Goal: Information Seeking & Learning: Find specific fact

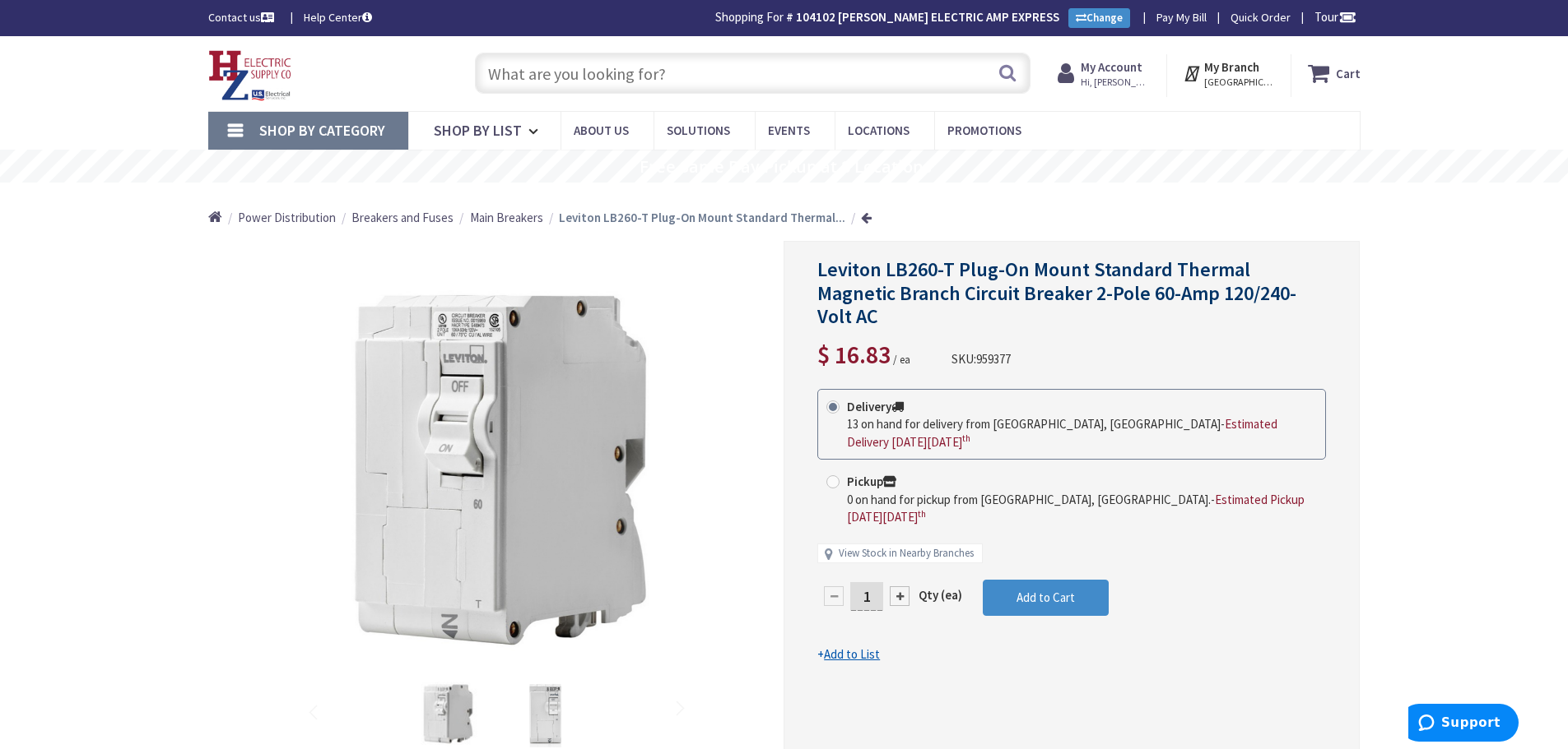
click at [724, 83] on input "text" at bounding box center [752, 72] width 556 height 41
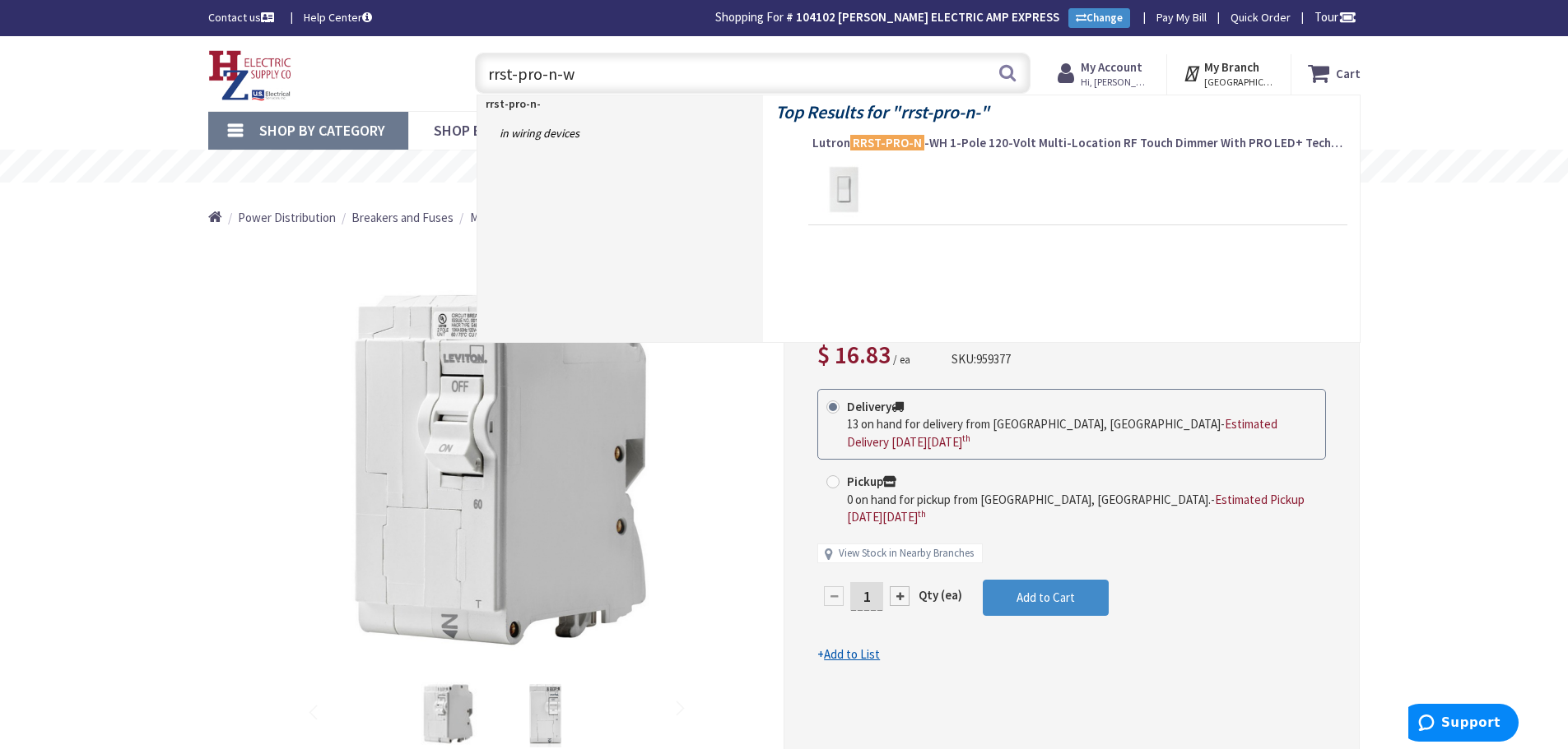
type input "rrst-pro-n-wh"
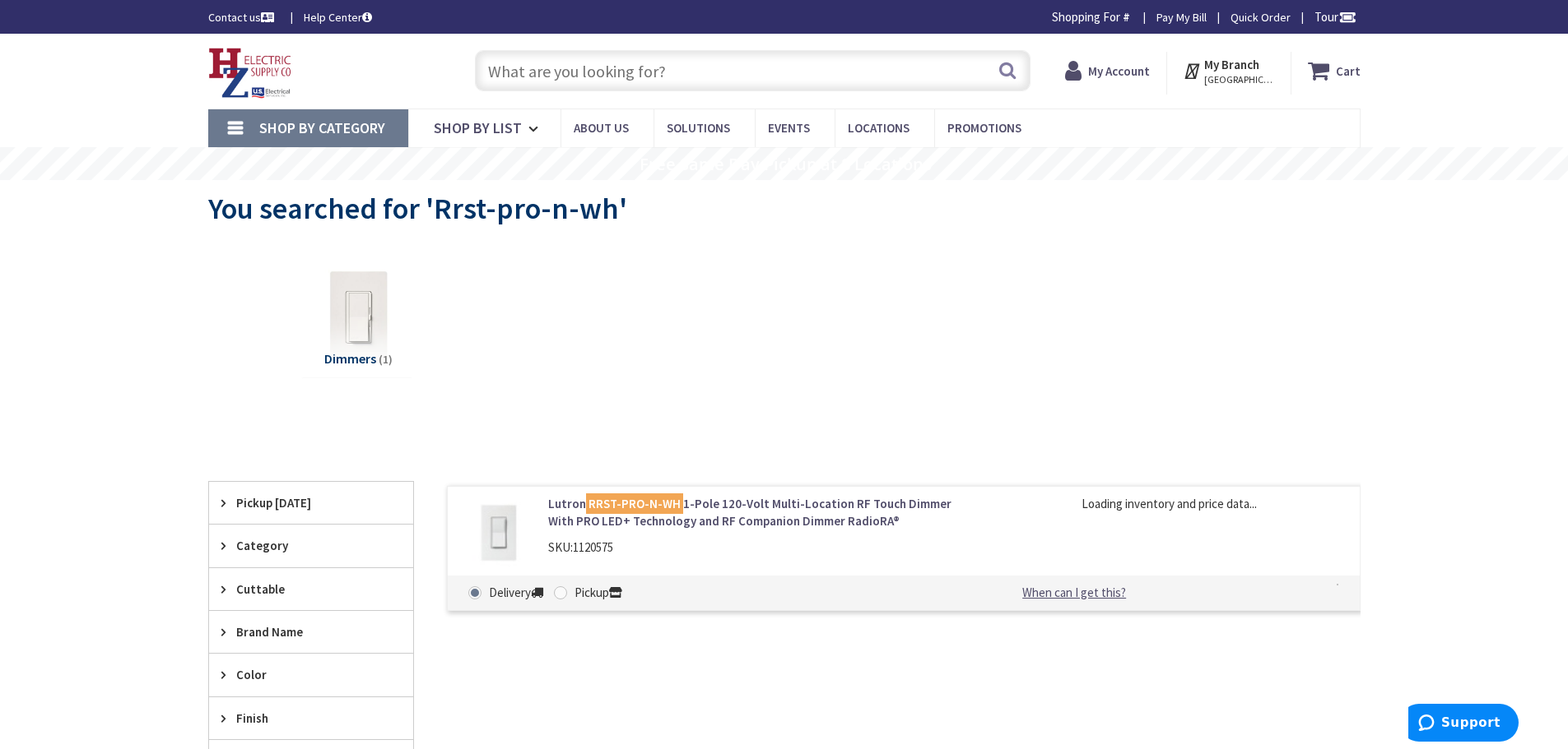
type input "Piper Farm, [STREET_ADDRESS]"
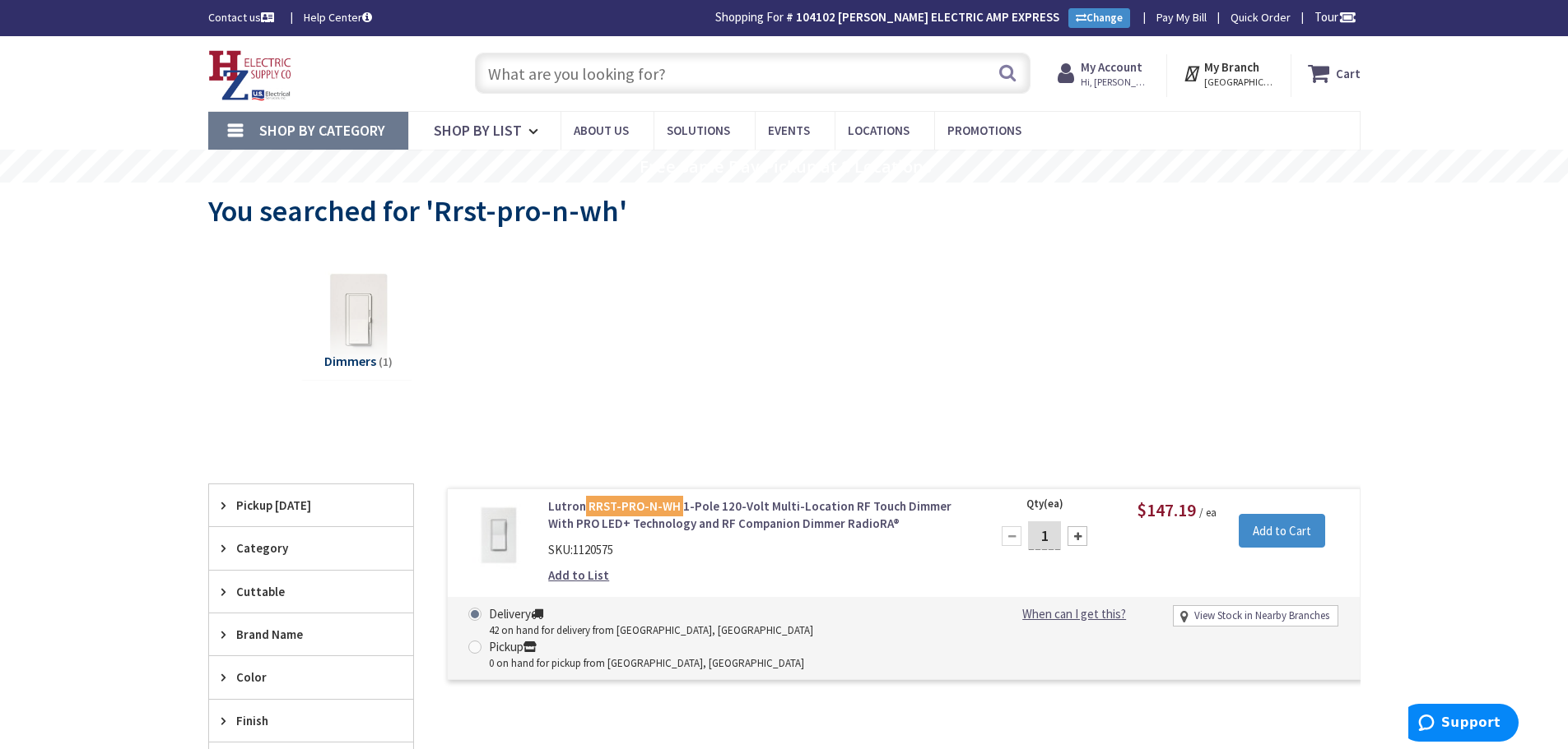
click at [626, 72] on input "text" at bounding box center [752, 72] width 556 height 41
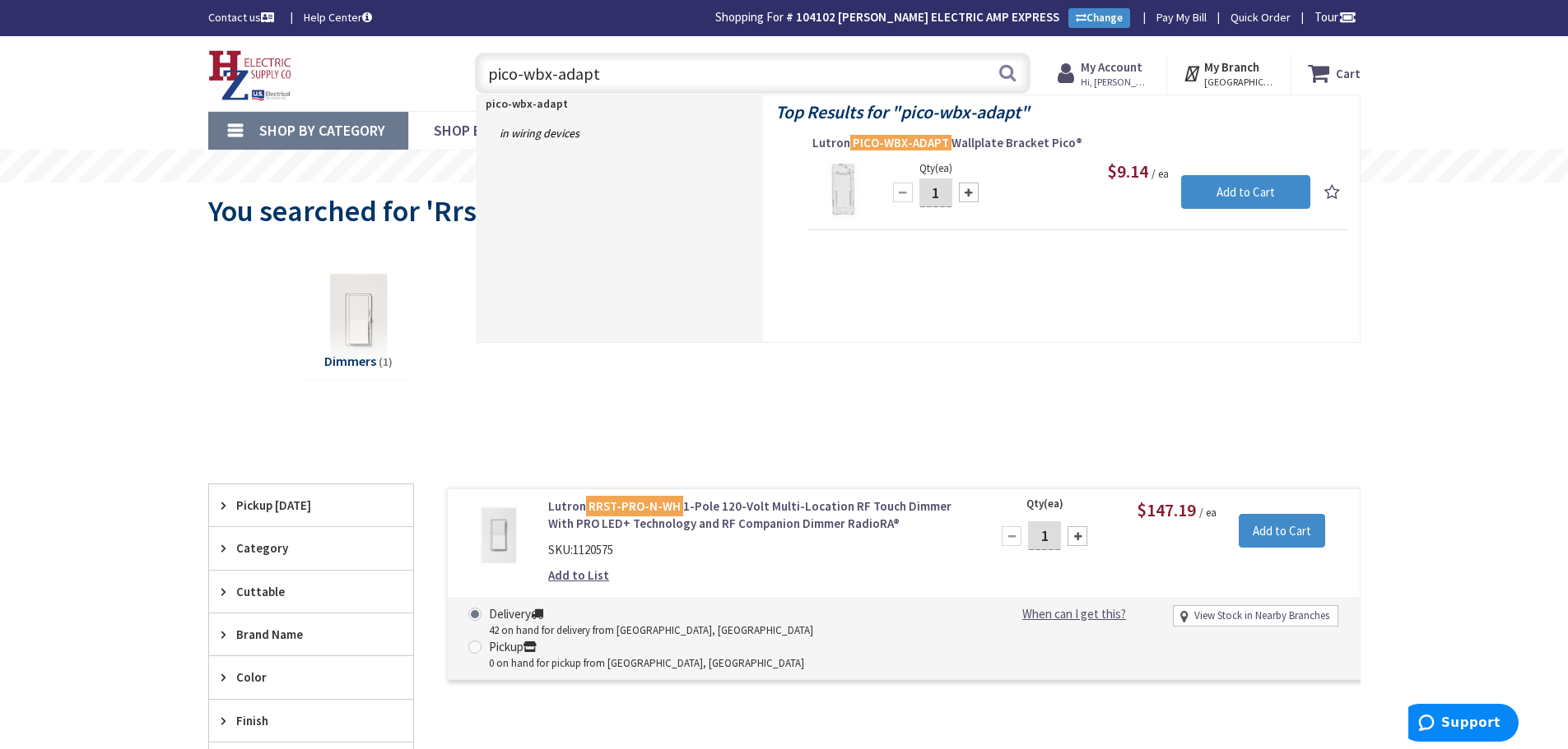
drag, startPoint x: 672, startPoint y: 69, endPoint x: 471, endPoint y: 71, distance: 201.0
click at [471, 71] on div "pico-wbx-adapt pico-wbx-adapt Search" at bounding box center [748, 72] width 564 height 52
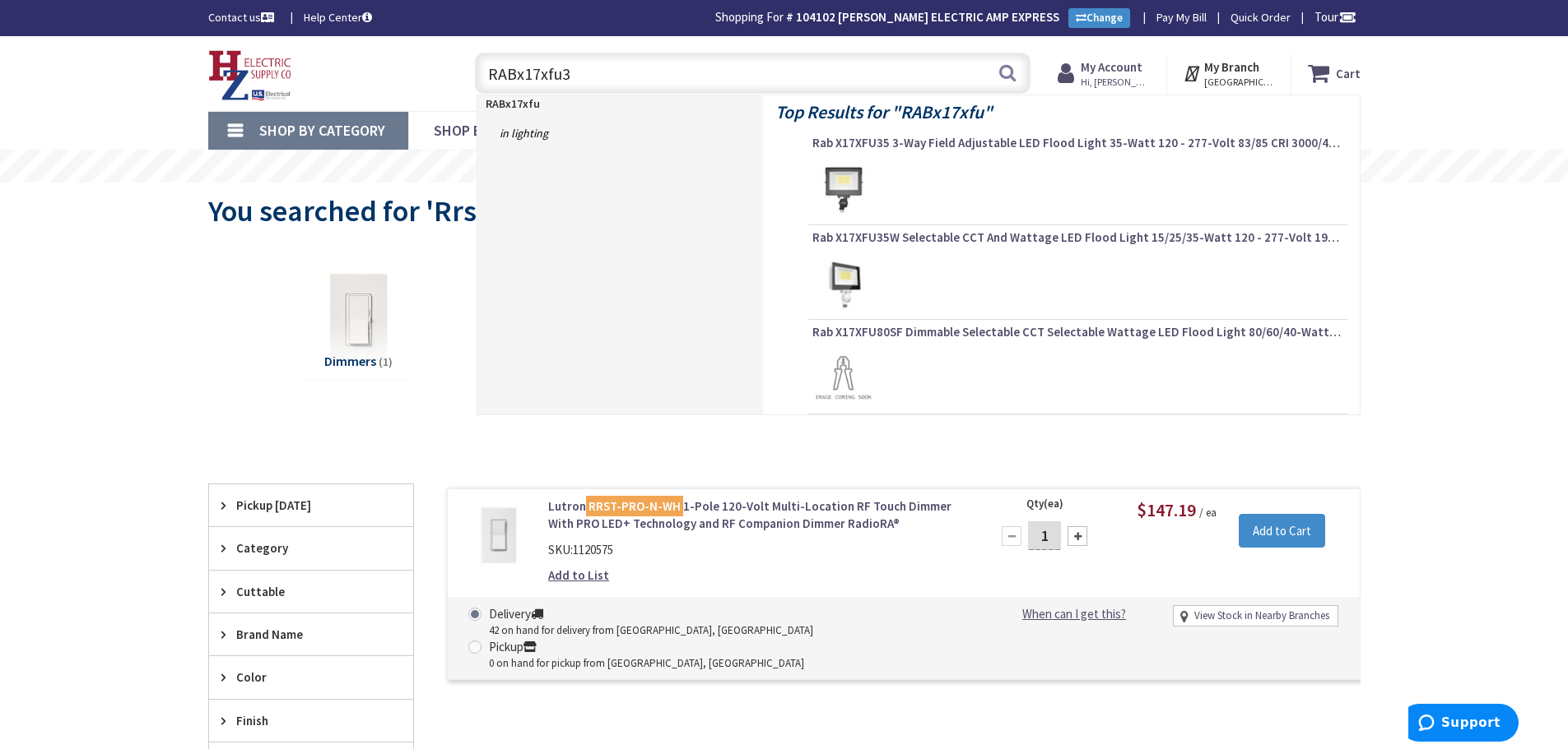
type input "RABx17xfu35"
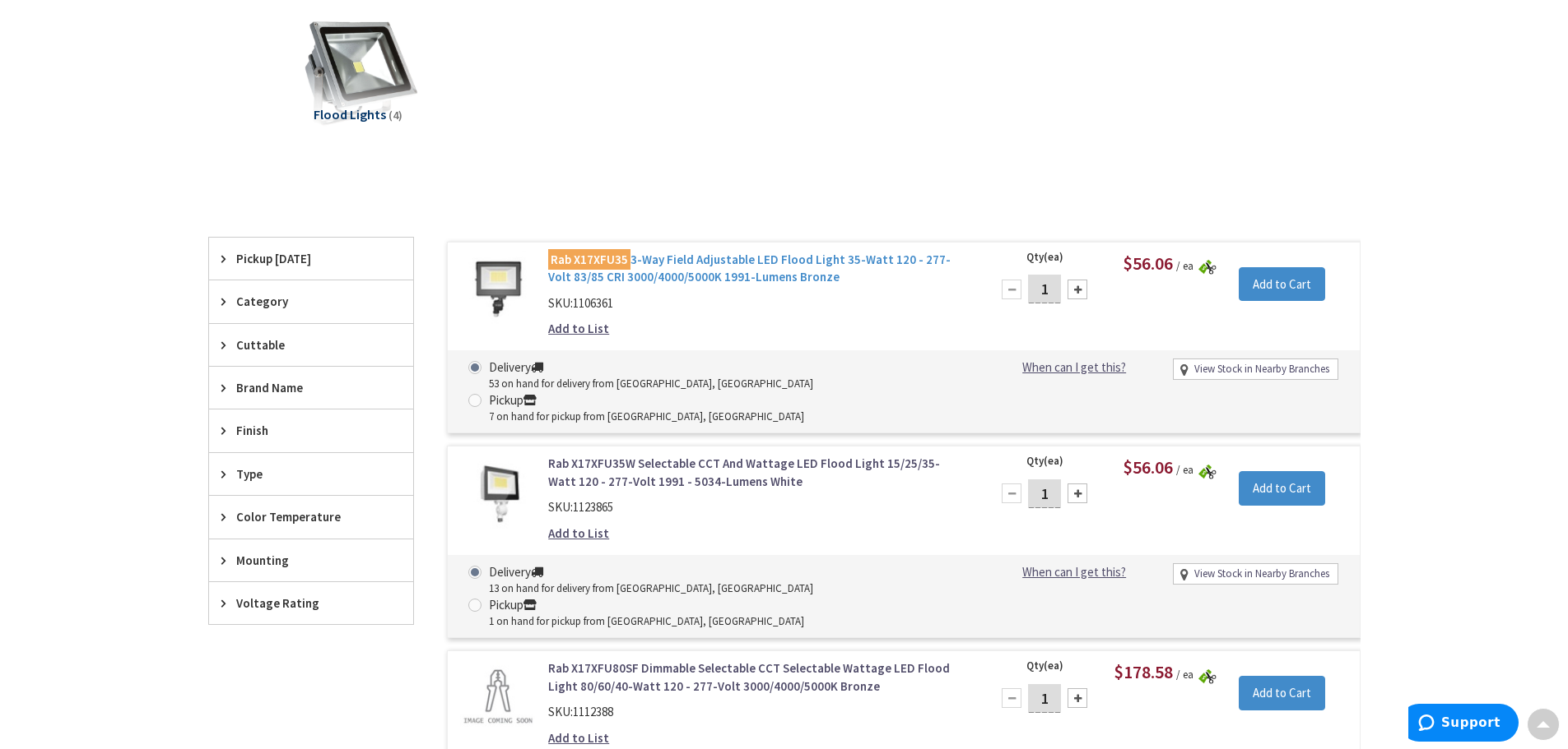
scroll to position [250, 0]
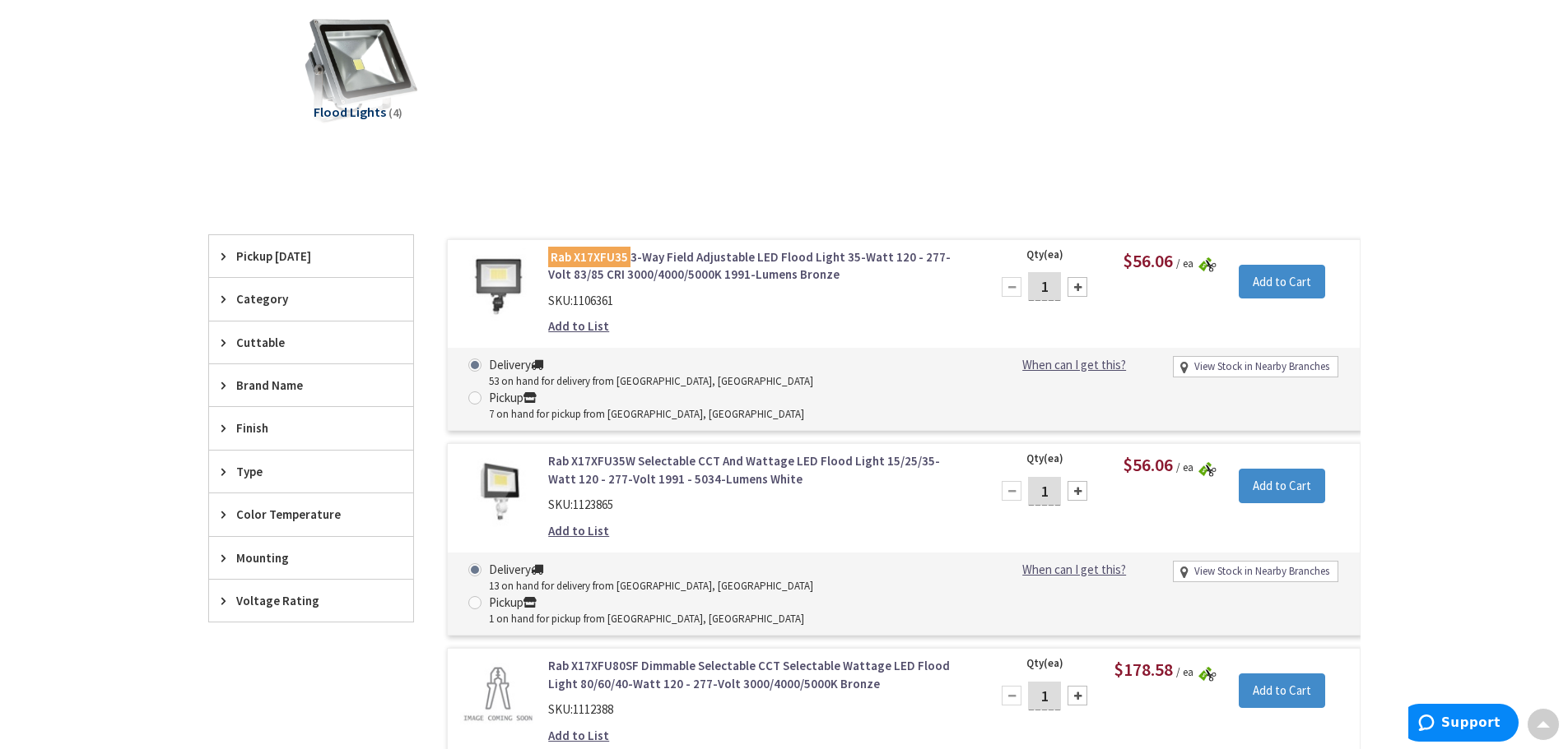
click at [690, 263] on link "Rab X17XFU35 3-Way Field Adjustable LED Flood Light 35-Watt 120 - 277-Volt 83/8…" at bounding box center [757, 266] width 419 height 35
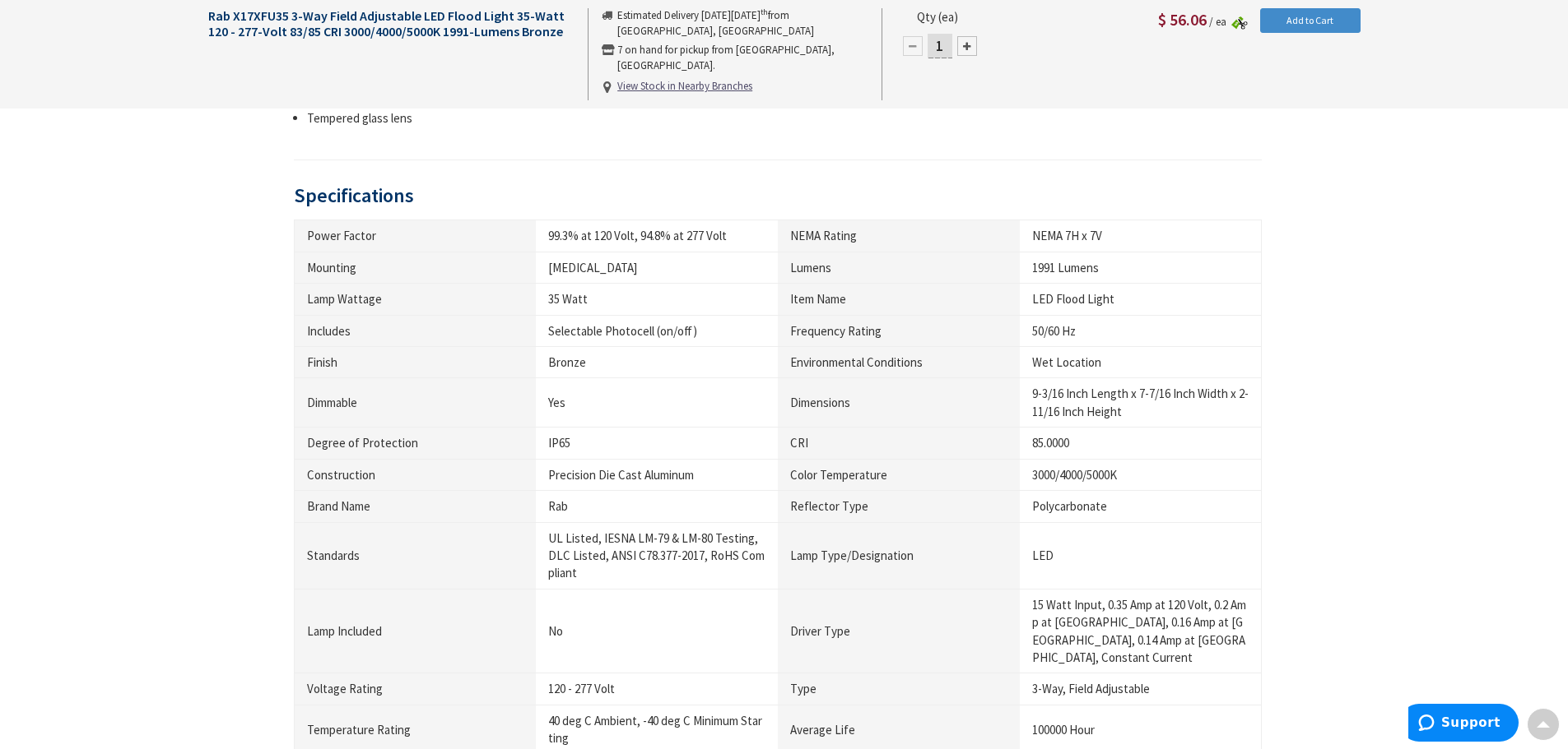
scroll to position [1316, 0]
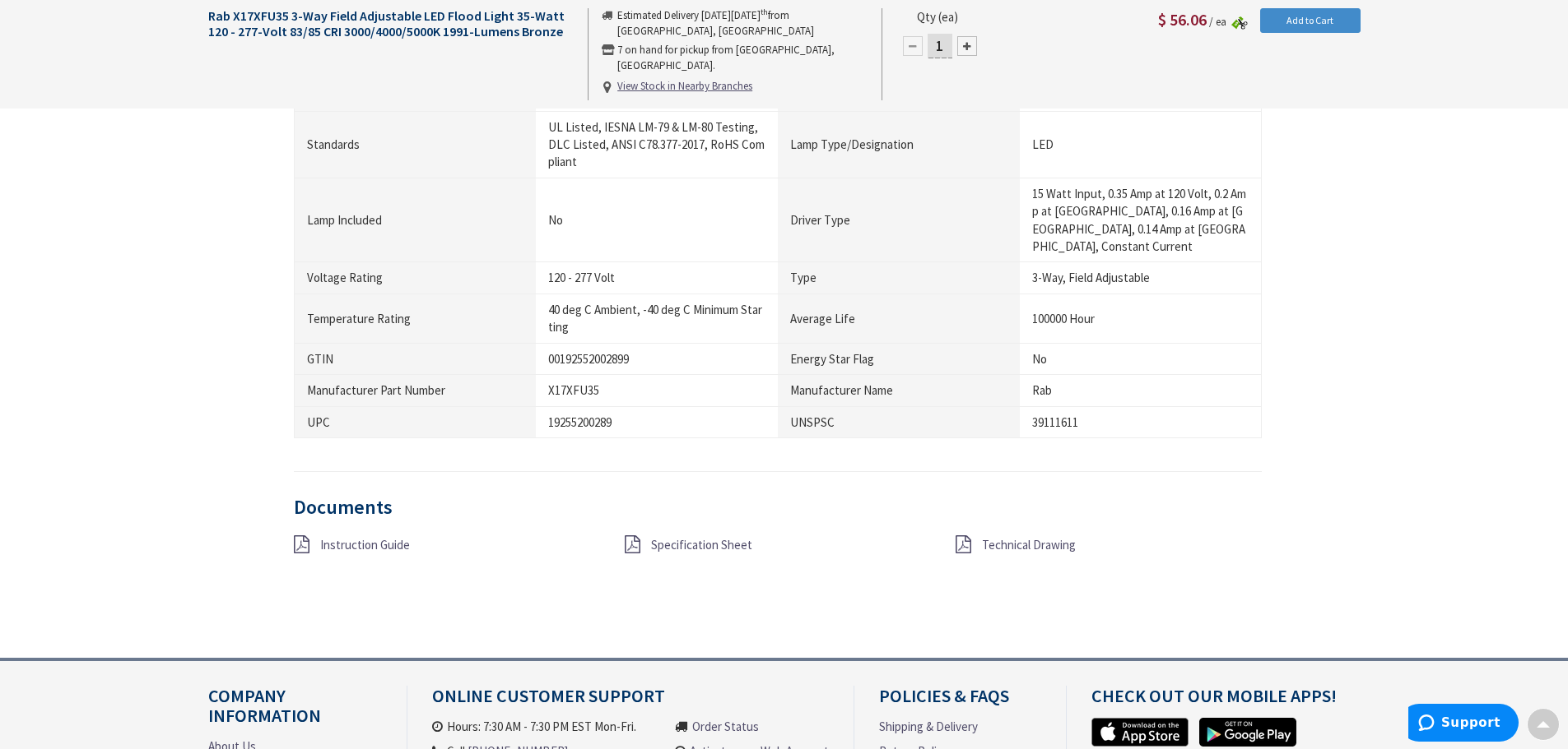
click at [689, 537] on span "Specification Sheet" at bounding box center [701, 545] width 102 height 15
click at [1021, 537] on span "Technical Drawing" at bounding box center [1029, 545] width 94 height 15
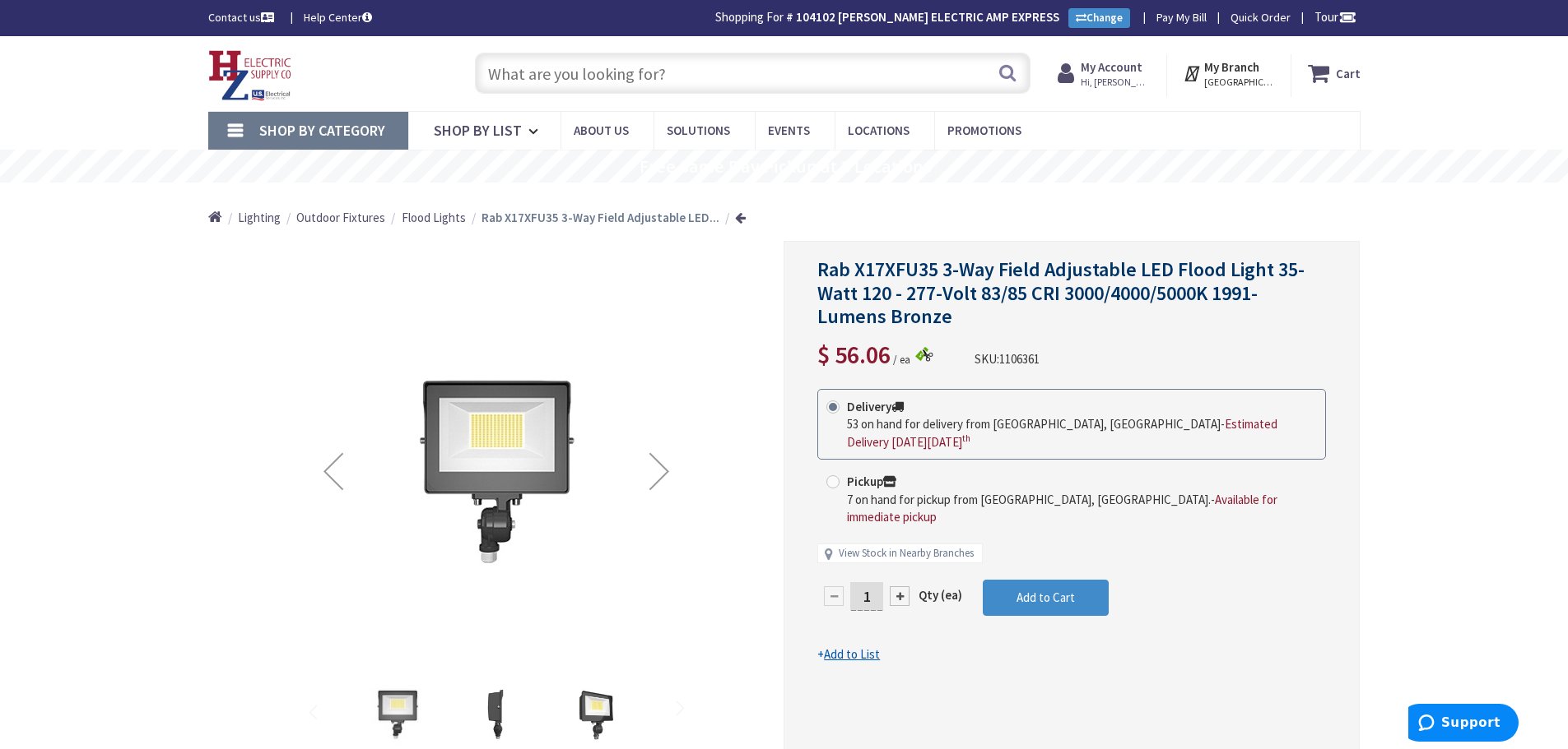
click at [601, 66] on input "text" at bounding box center [752, 72] width 556 height 41
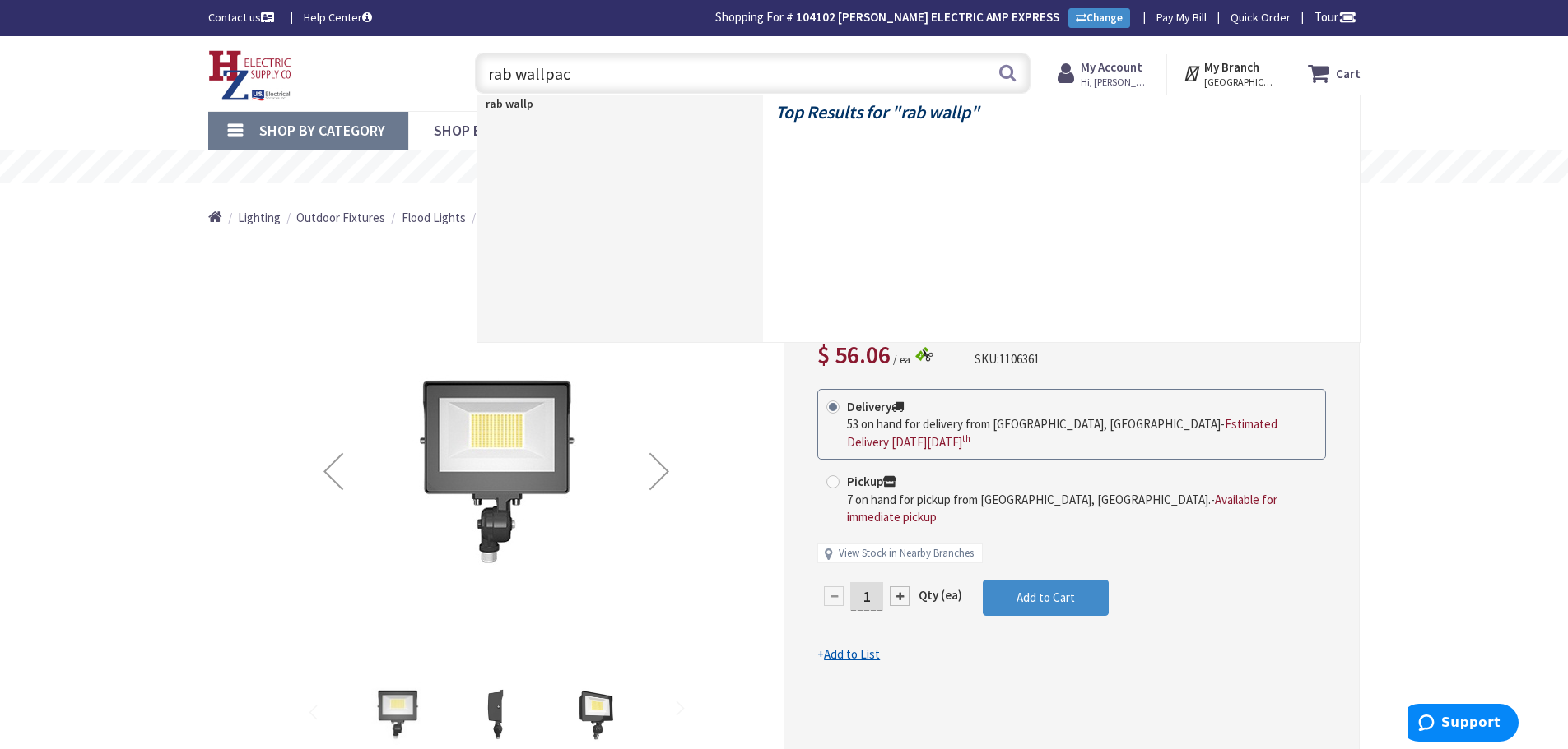
type input "rab wallpack"
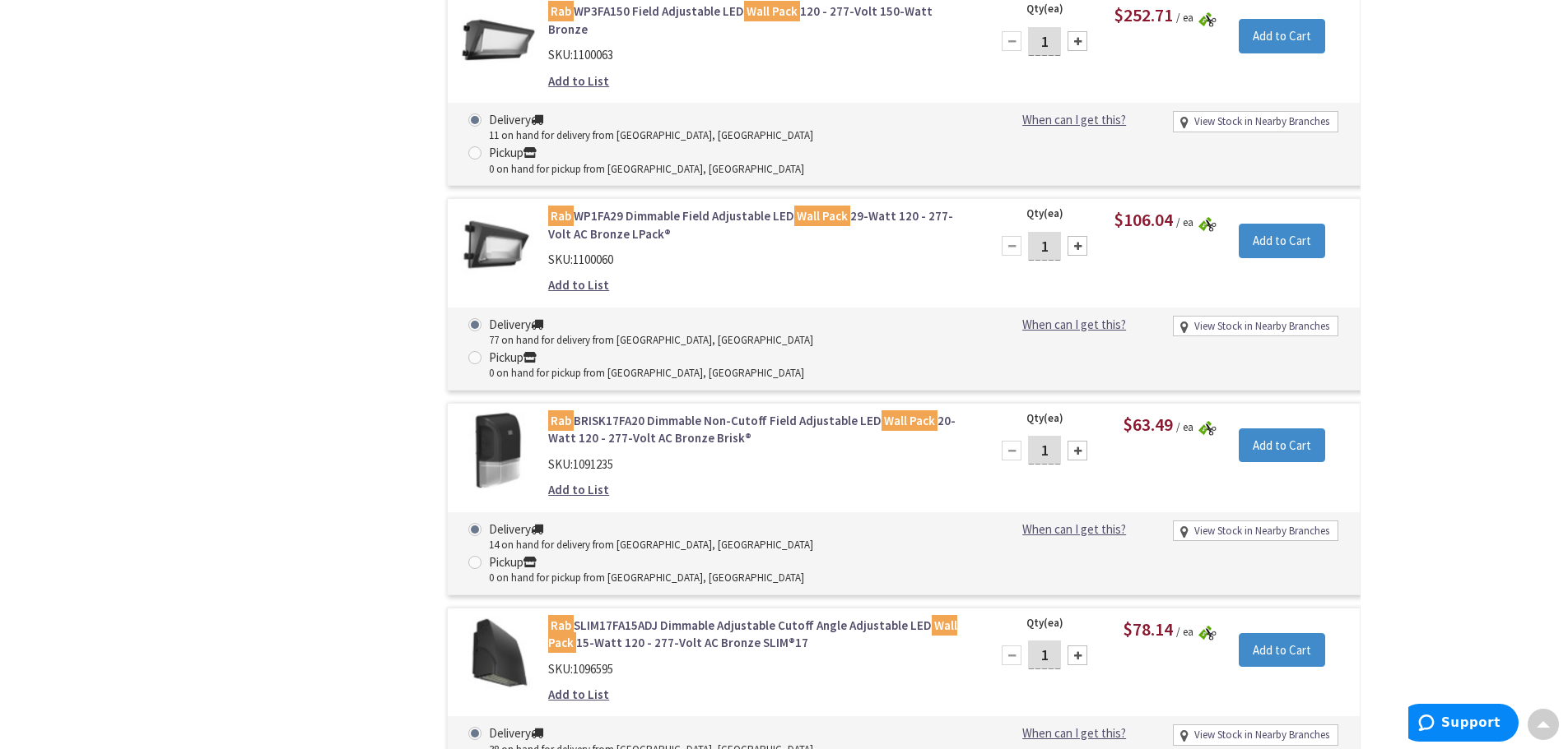
scroll to position [2056, 0]
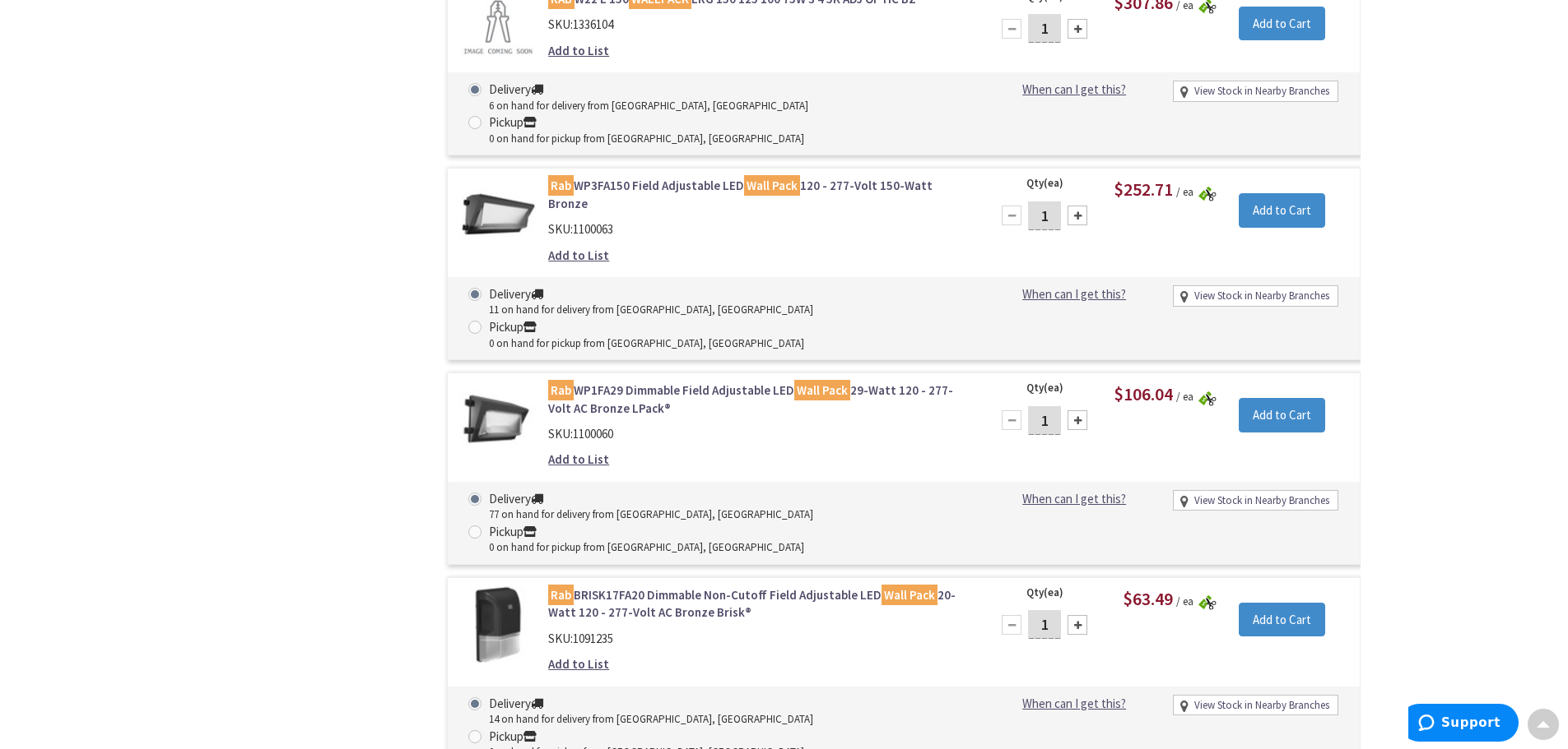
click at [684, 587] on link "Rab BRISK17FA20 Dimmable Non-Cutoff Field Adjustable LED Wall Pack 20-Watt 120 …" at bounding box center [757, 604] width 419 height 35
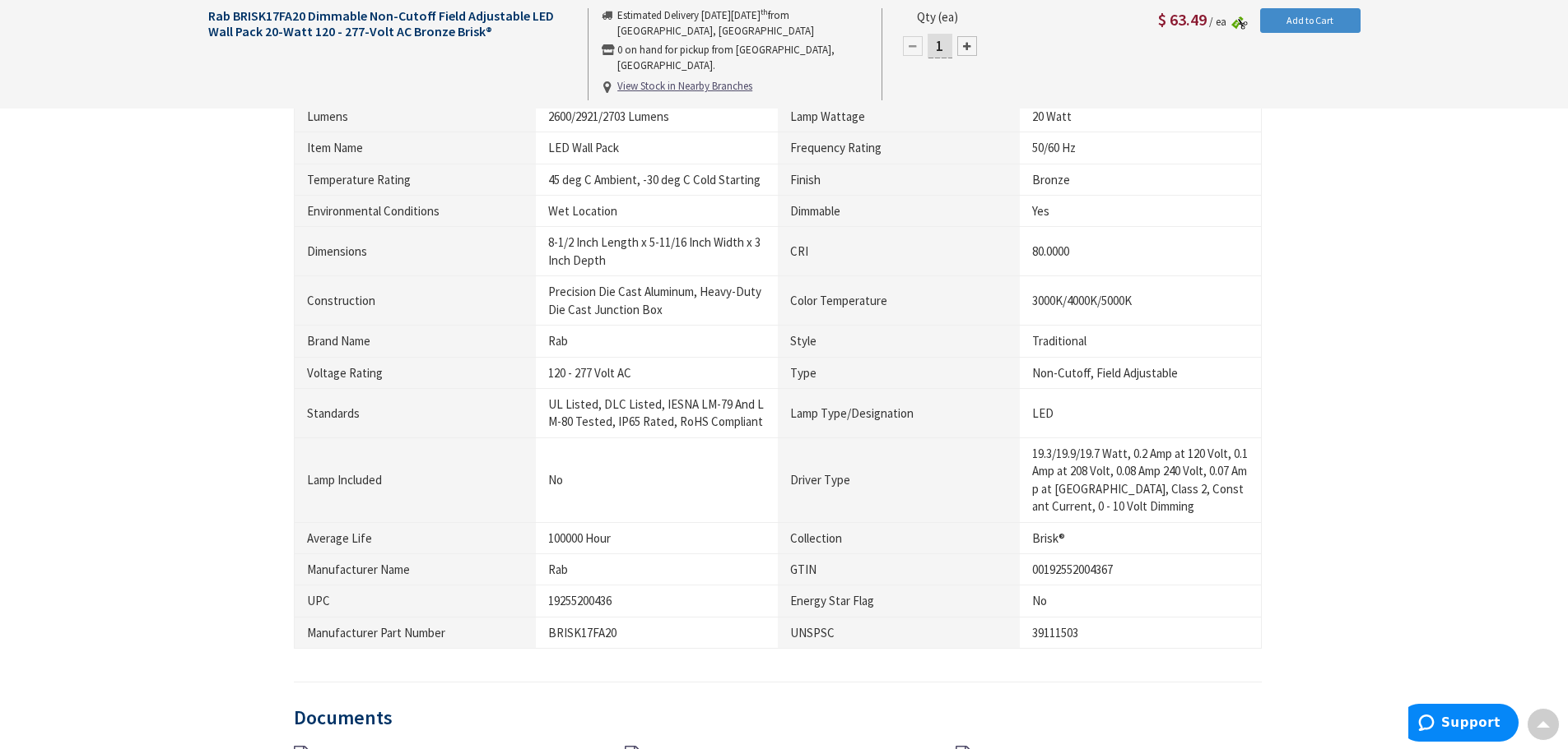
scroll to position [1154, 0]
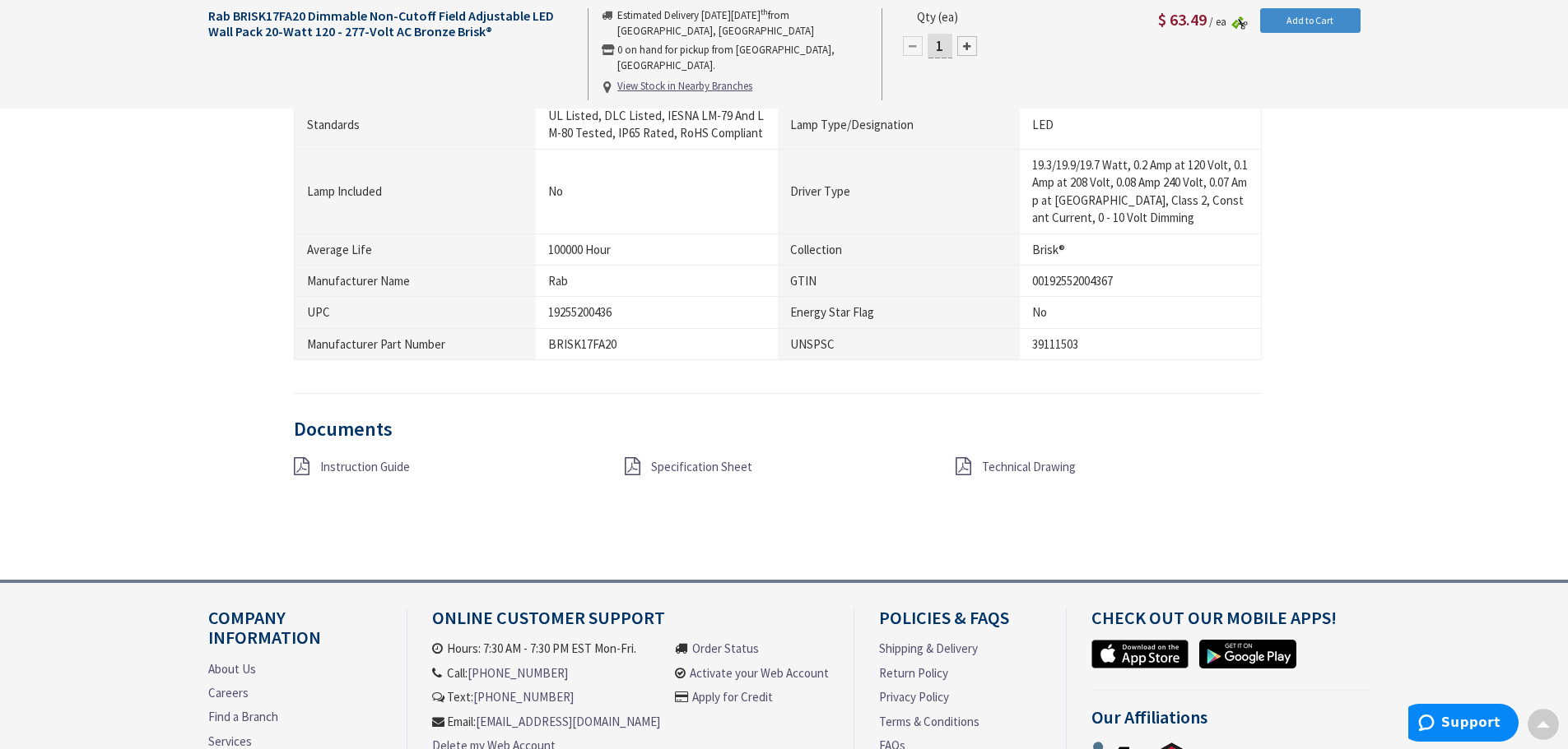
click at [688, 466] on span "Specification Sheet" at bounding box center [701, 467] width 102 height 15
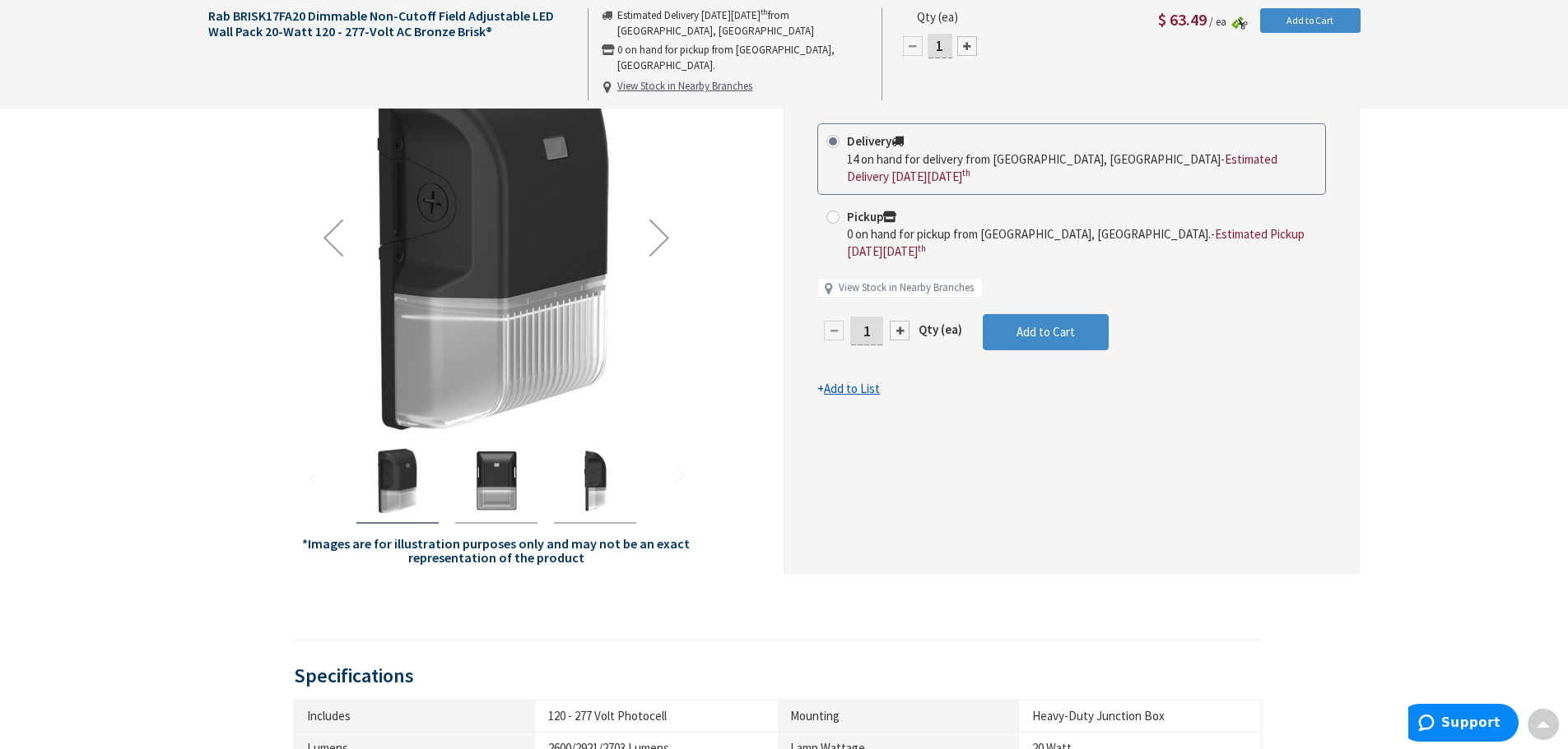
scroll to position [233, 0]
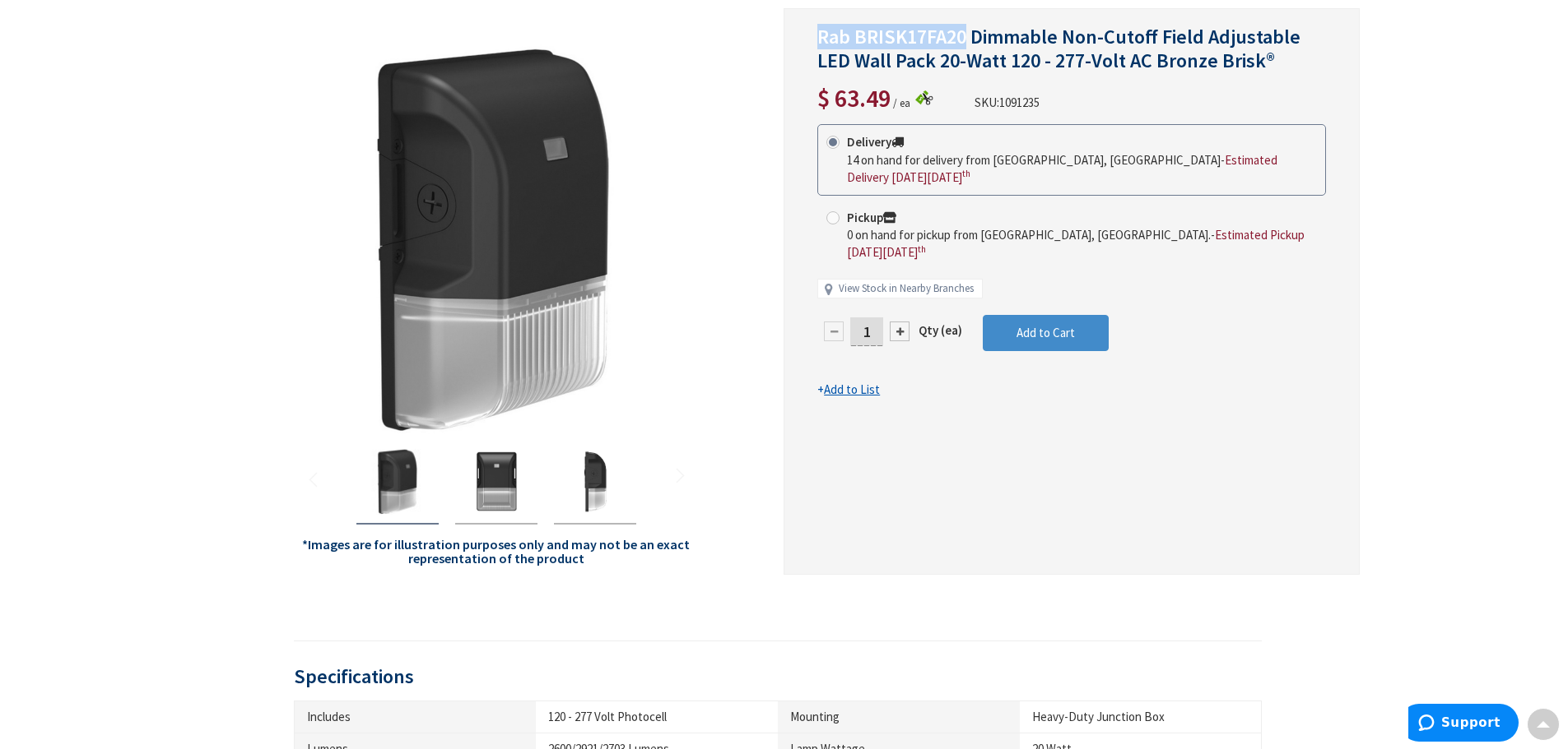
drag, startPoint x: 964, startPoint y: 37, endPoint x: 818, endPoint y: 38, distance: 146.0
click at [818, 38] on span "Rab BRISK17FA20 Dimmable Non-Cutoff Field Adjustable LED Wall Pack 20-Watt 120 …" at bounding box center [1058, 48] width 483 height 49
copy span "Rab BRISK17FA20"
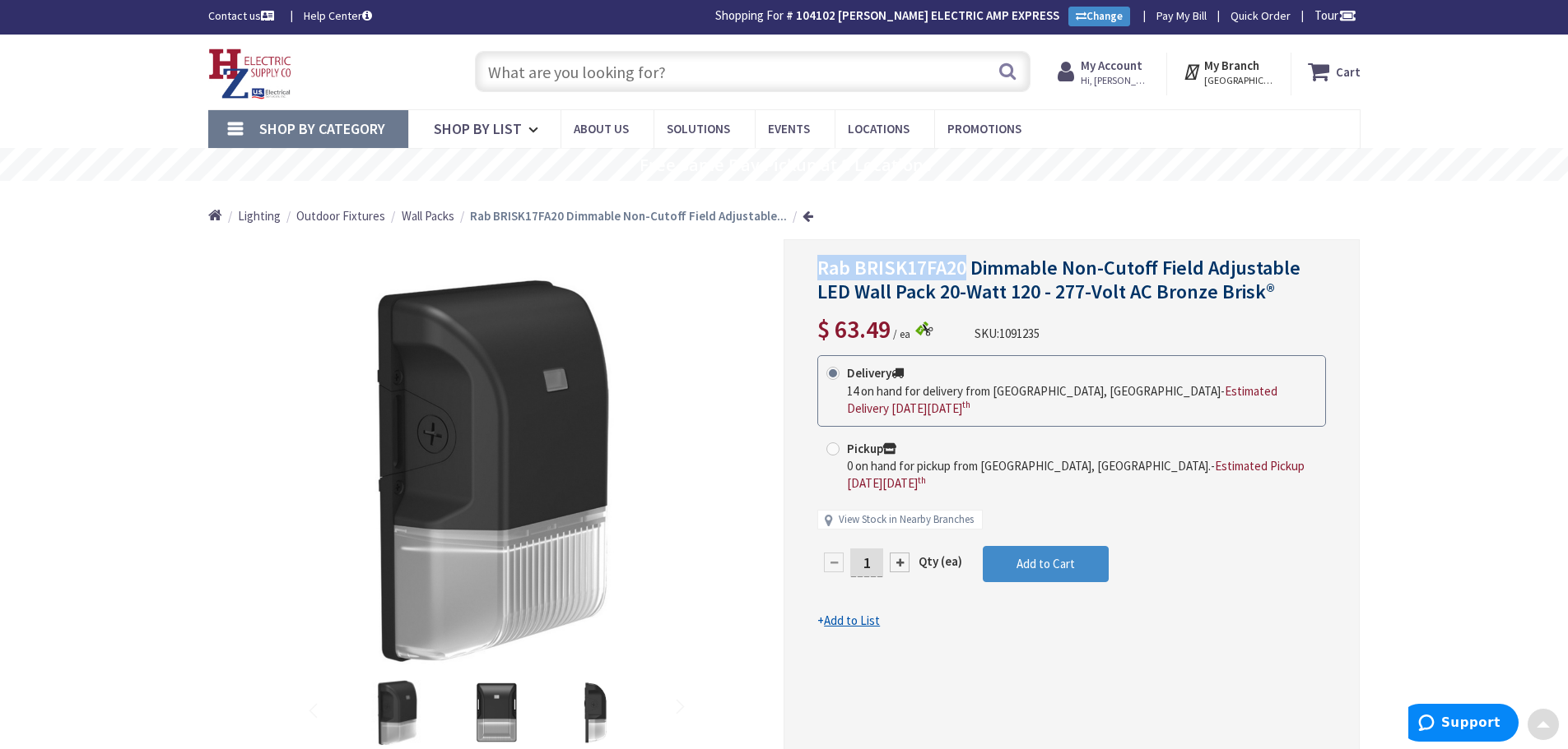
scroll to position [0, 0]
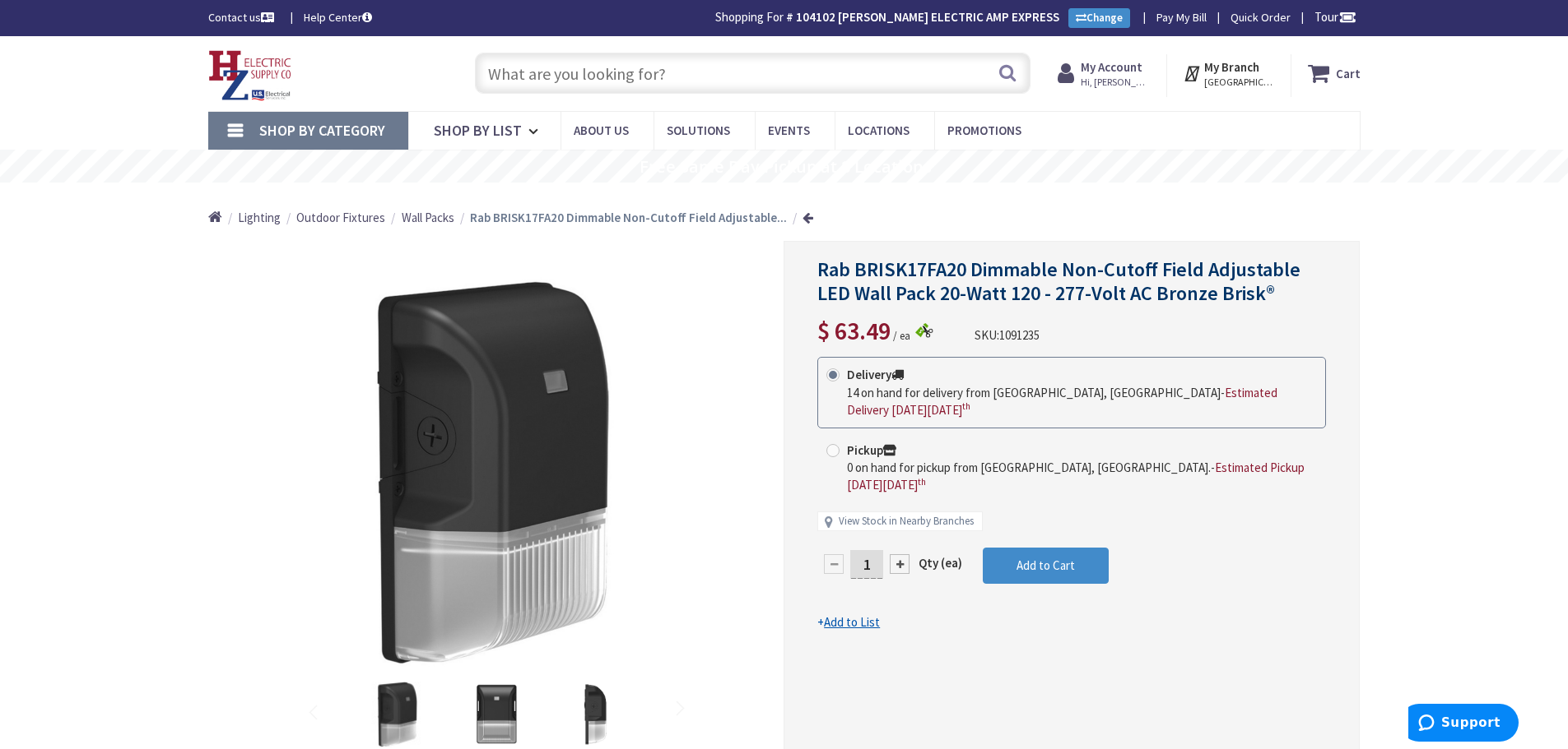
click at [740, 65] on input "text" at bounding box center [752, 72] width 556 height 41
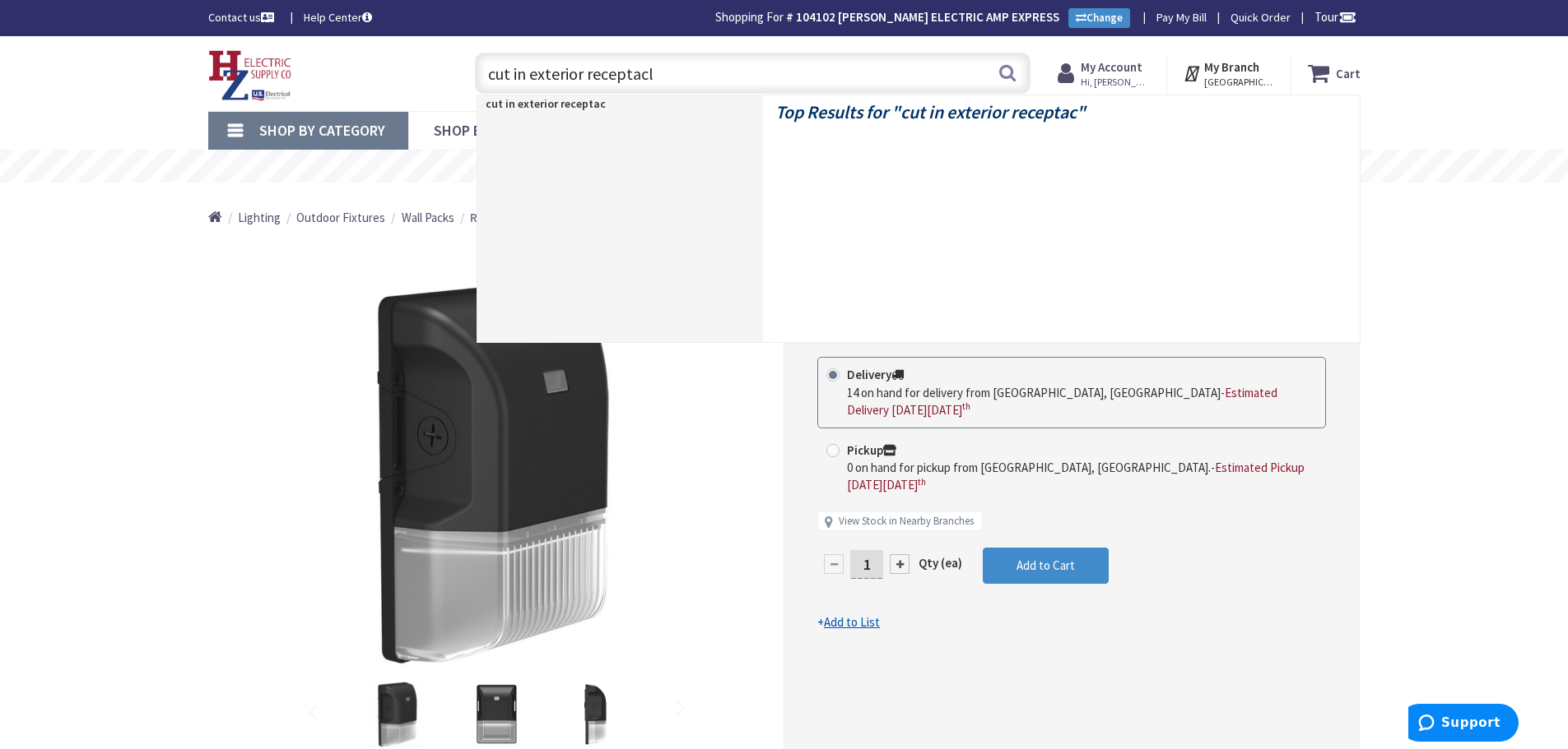
type input "cut in exterior receptacle"
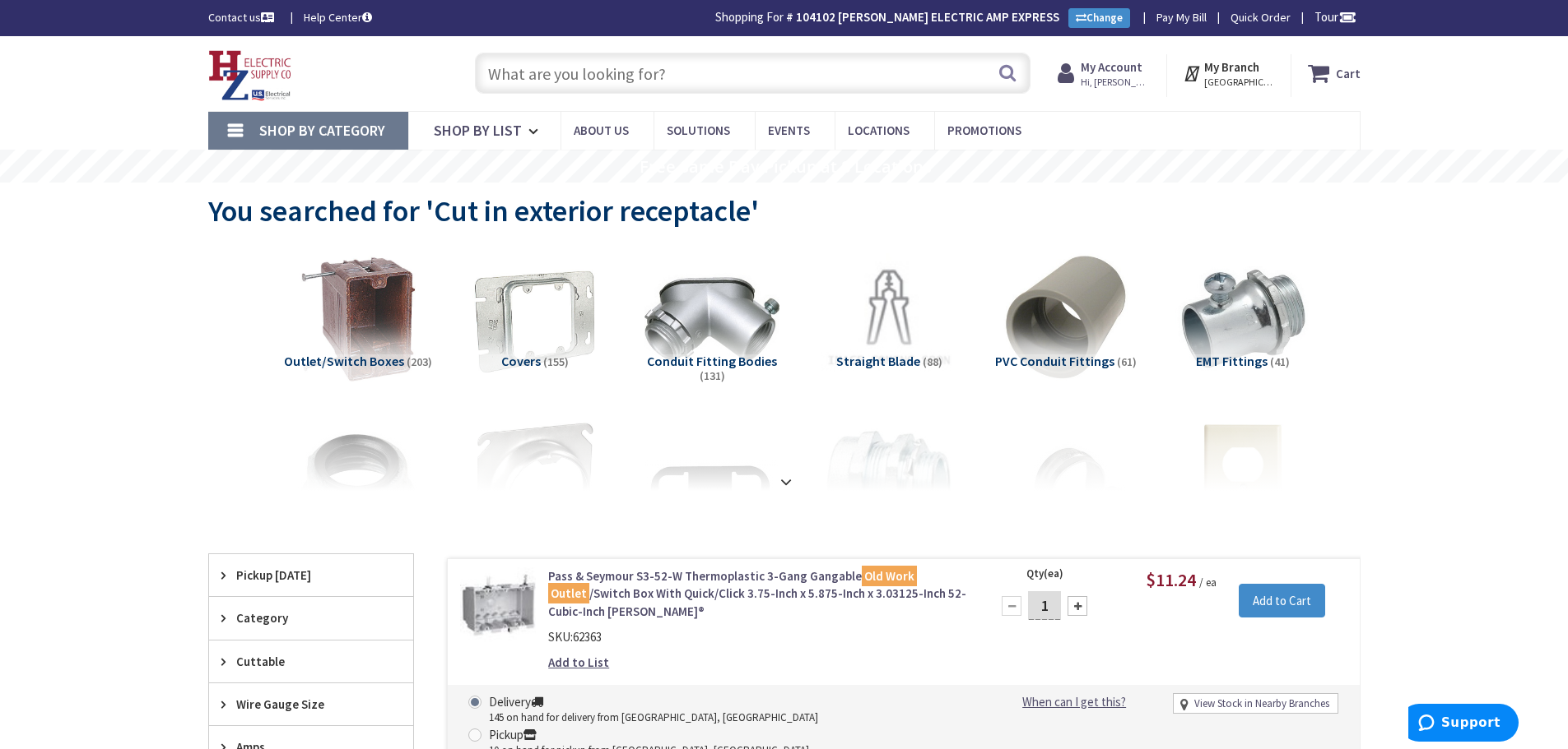
click at [692, 67] on input "text" at bounding box center [752, 72] width 556 height 41
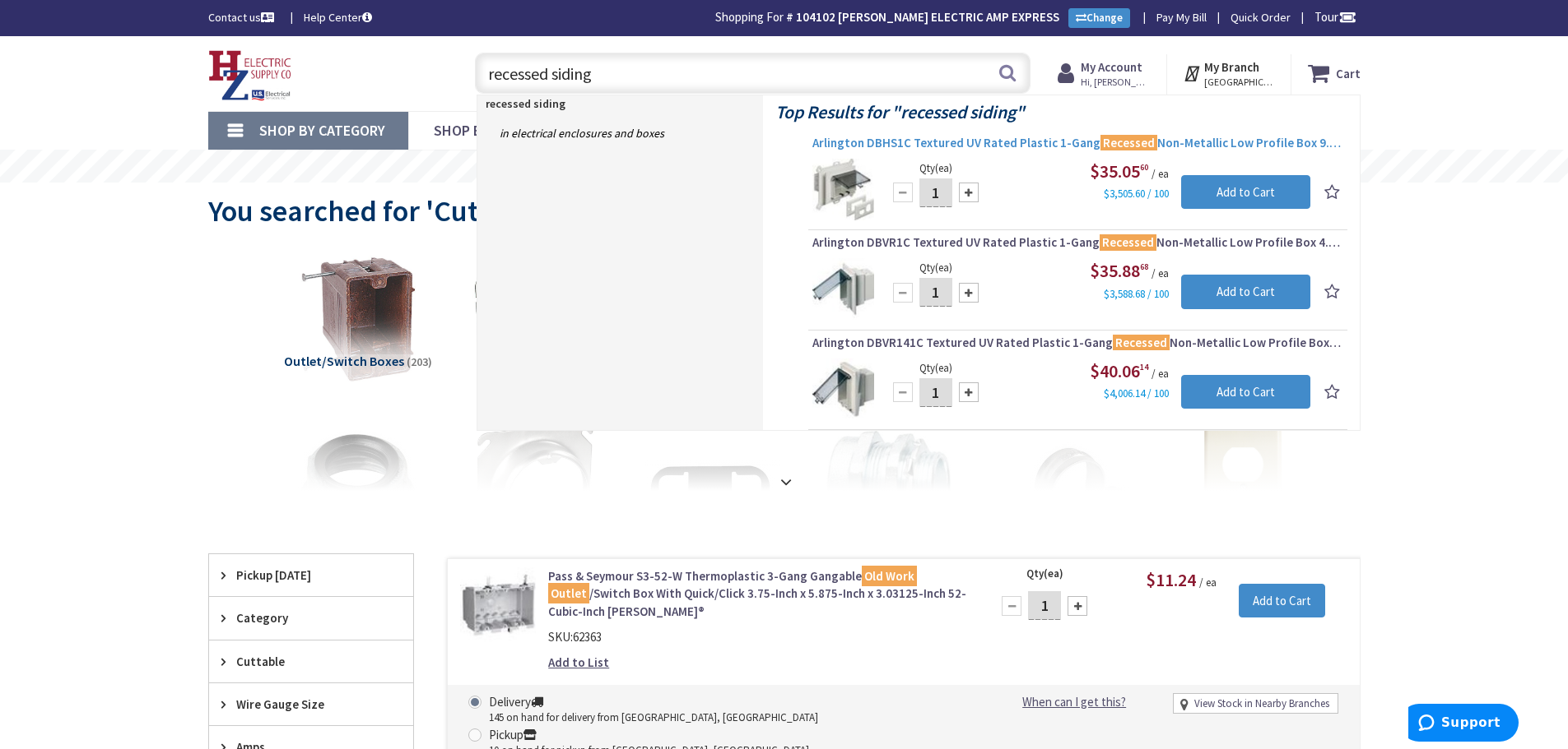
type input "recessed siding"
click at [891, 145] on span "Arlington DBHS1C Textured UV Rated Plastic 1-Gang Recessed Non-Metallic Low Pro…" at bounding box center [1077, 142] width 531 height 16
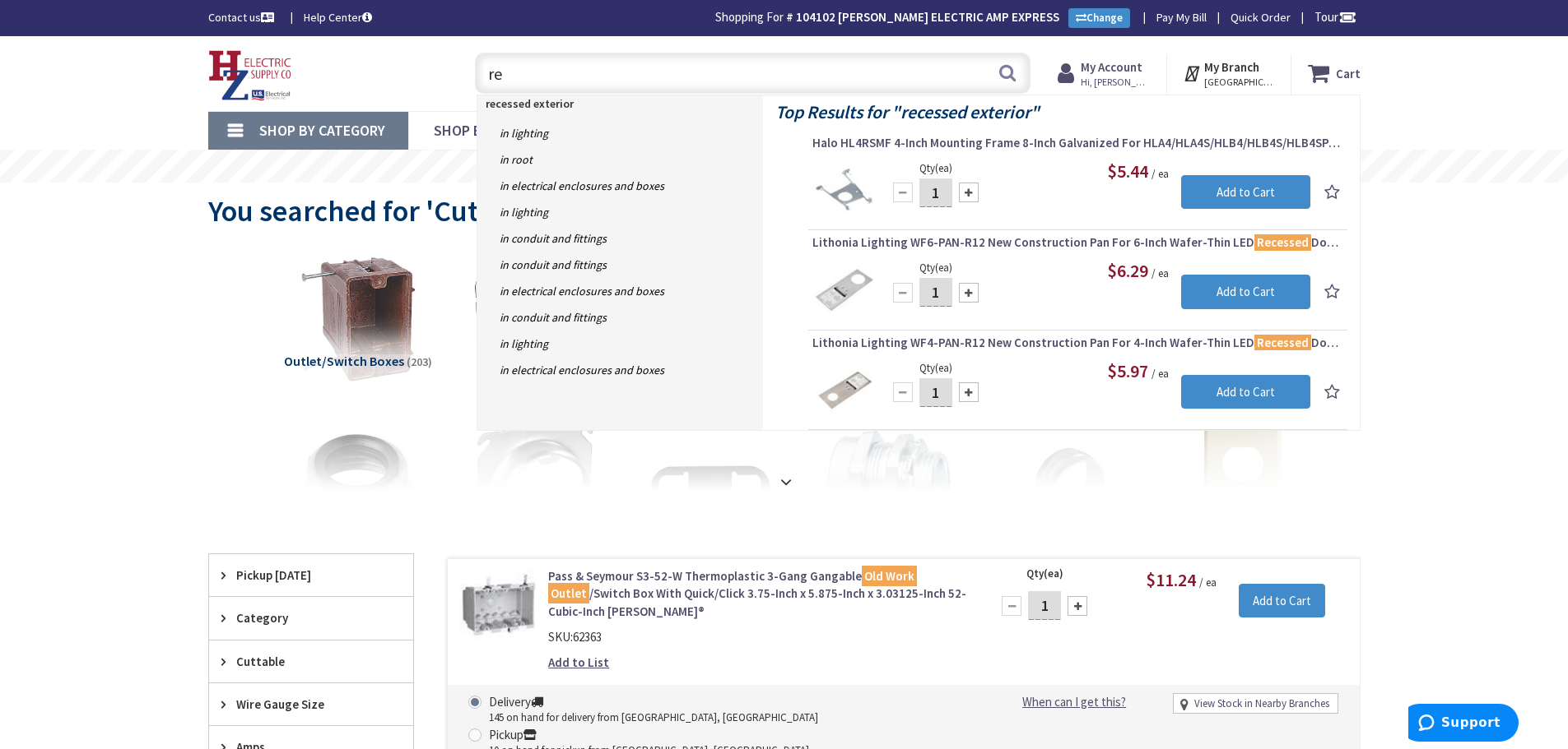
type input "r"
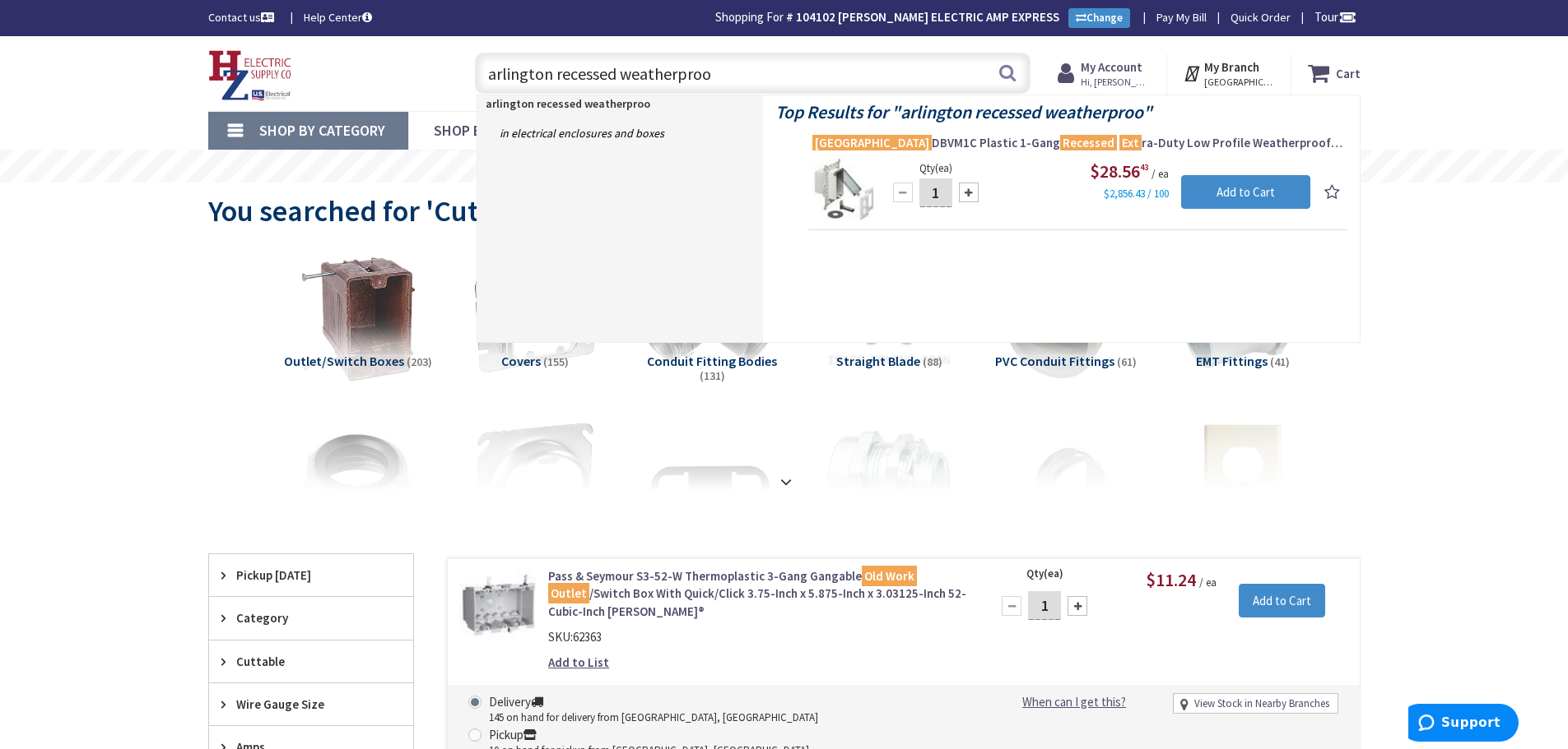
type input "arlington recessed weatherproof"
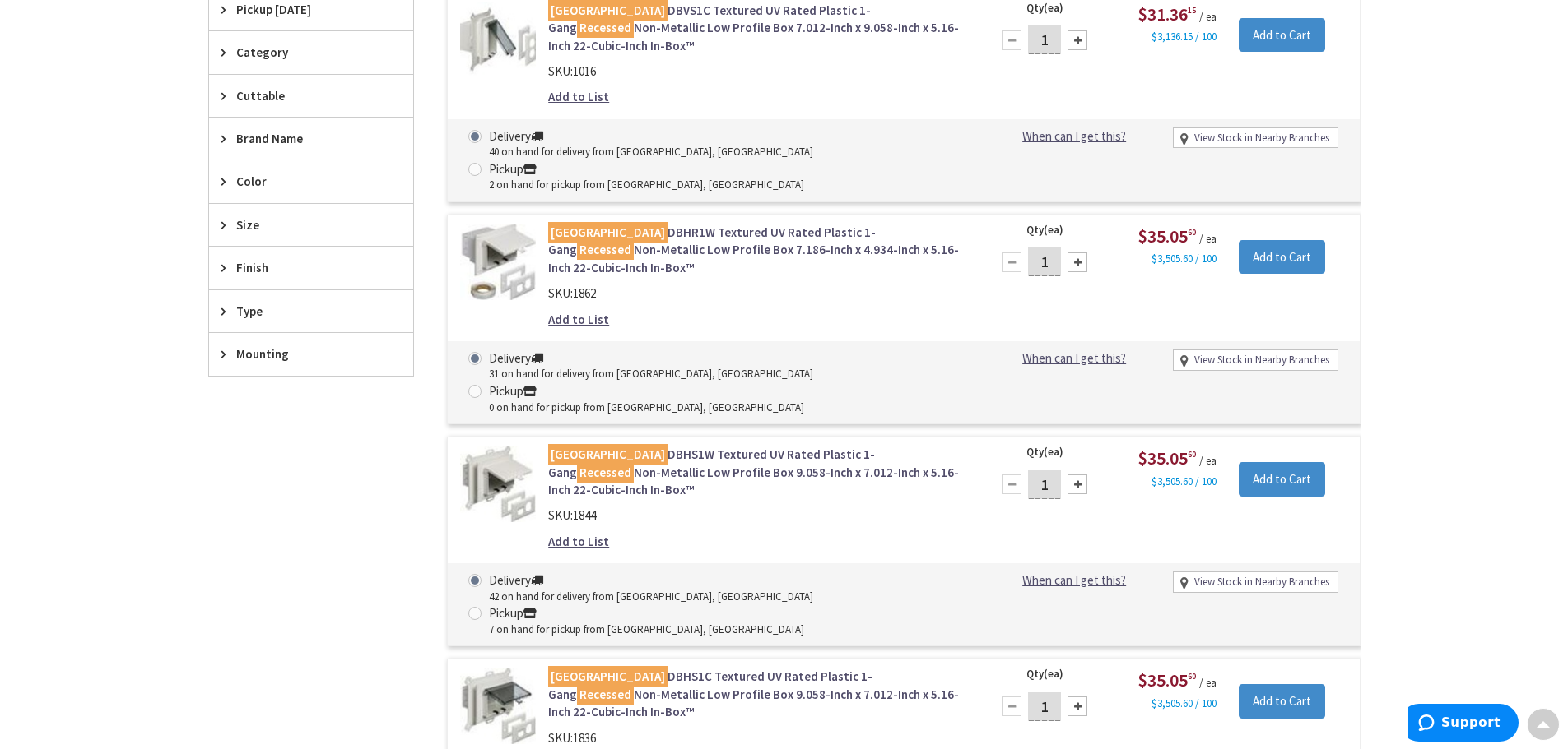
scroll to position [496, 0]
click at [708, 224] on link "Arlington DBHR1W Textured UV Rated Plastic 1-Gang Recessed Non-Metallic Low Pro…" at bounding box center [757, 250] width 419 height 52
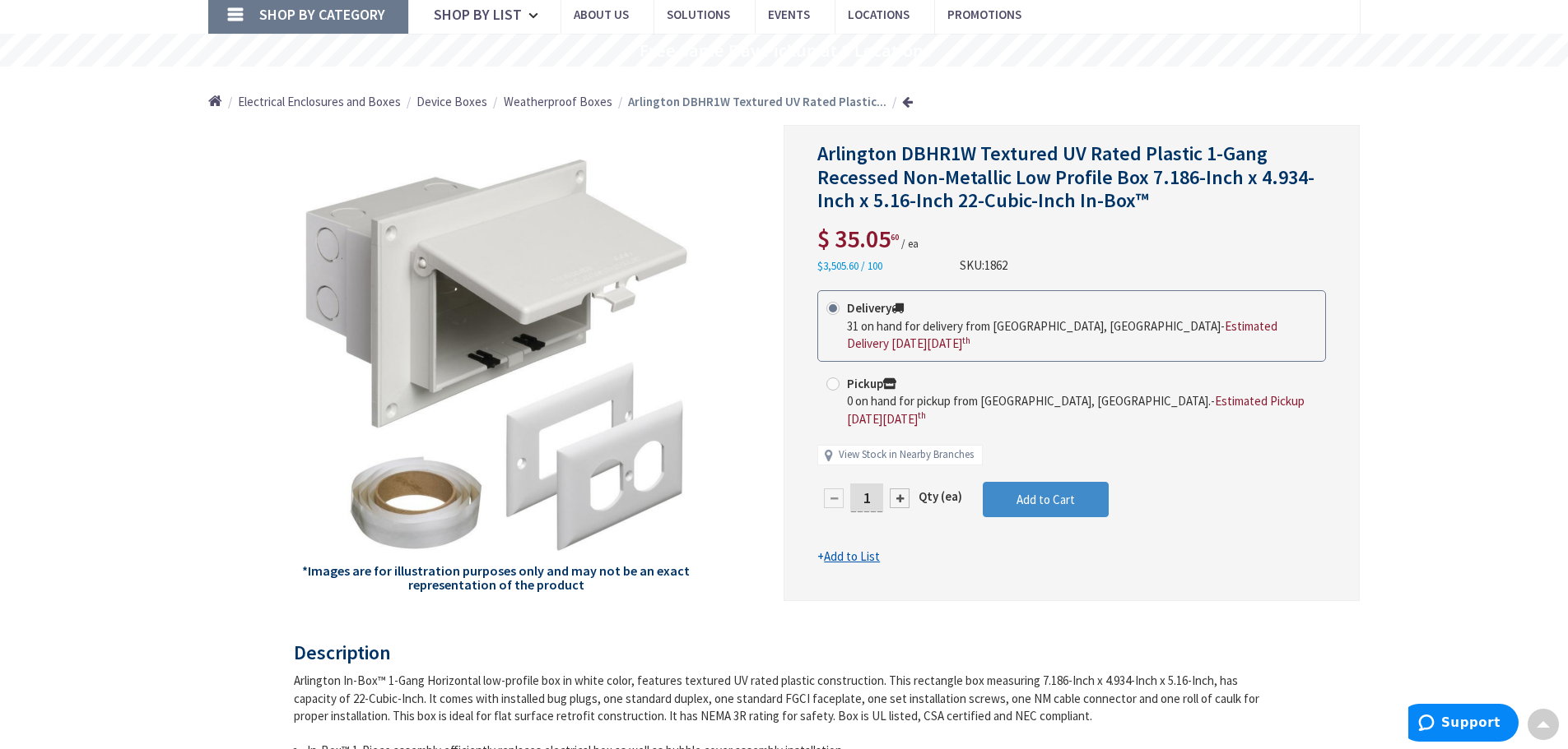
scroll to position [83, 0]
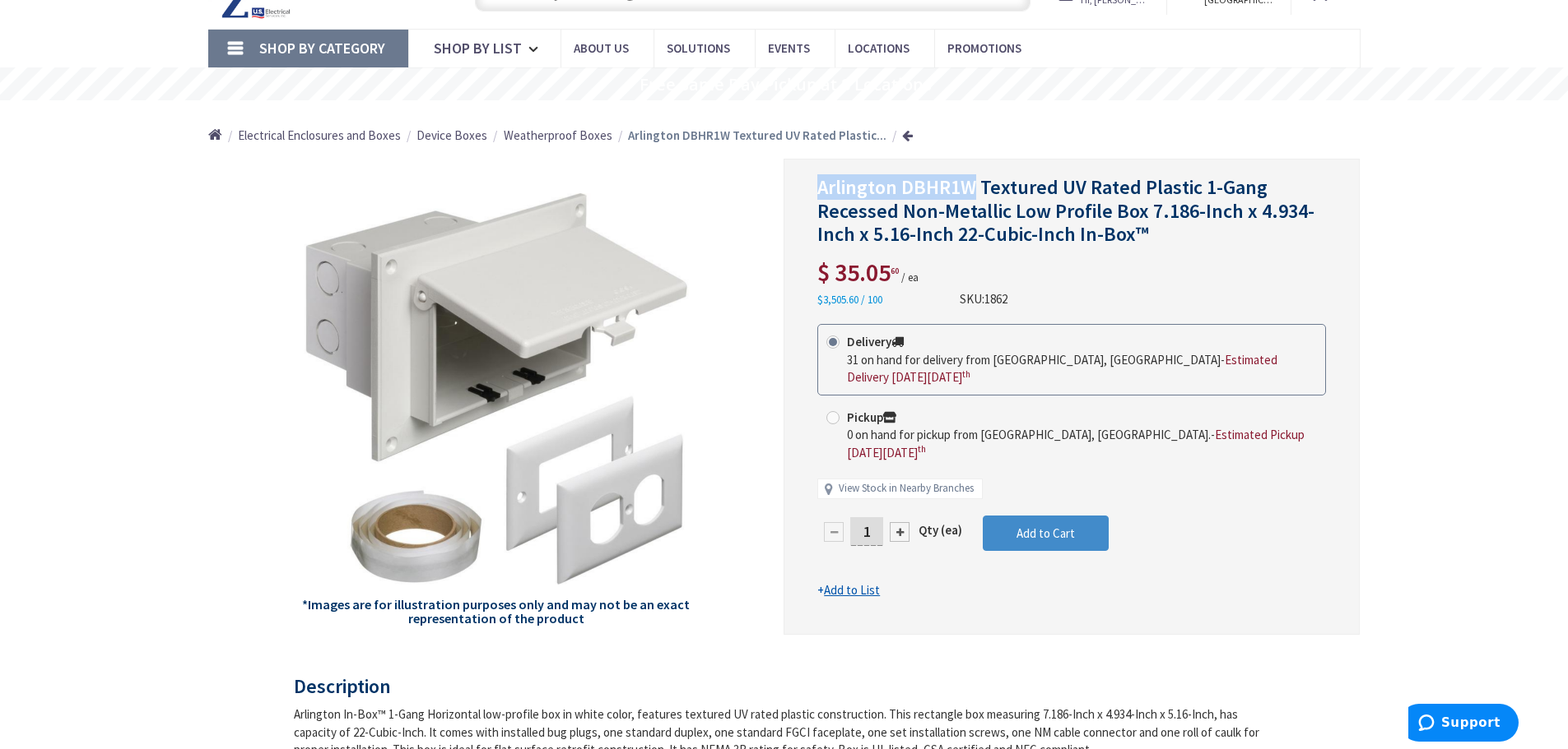
drag, startPoint x: 816, startPoint y: 187, endPoint x: 975, endPoint y: 190, distance: 159.0
click at [975, 190] on div "Arlington DBHR1W Textured UV Rated Plastic 1-Gang Recessed Non-Metallic Low Pro…" at bounding box center [1071, 397] width 576 height 477
copy span "Arlington DBHR1W"
